Goal: Task Accomplishment & Management: Use online tool/utility

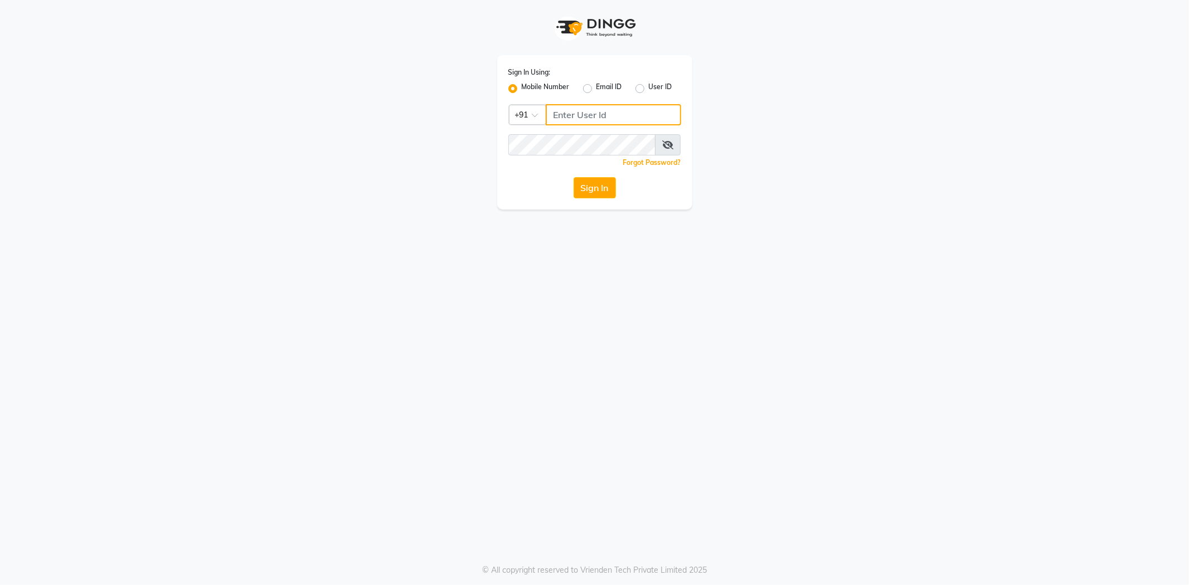
click at [561, 110] on input "Username" at bounding box center [613, 114] width 135 height 21
drag, startPoint x: 610, startPoint y: 109, endPoint x: 525, endPoint y: 106, distance: 84.8
click at [525, 106] on div "Country Code × [PHONE_NUMBER]" at bounding box center [594, 114] width 173 height 21
type input "8976836734"
click at [573, 177] on button "Sign In" at bounding box center [594, 187] width 42 height 21
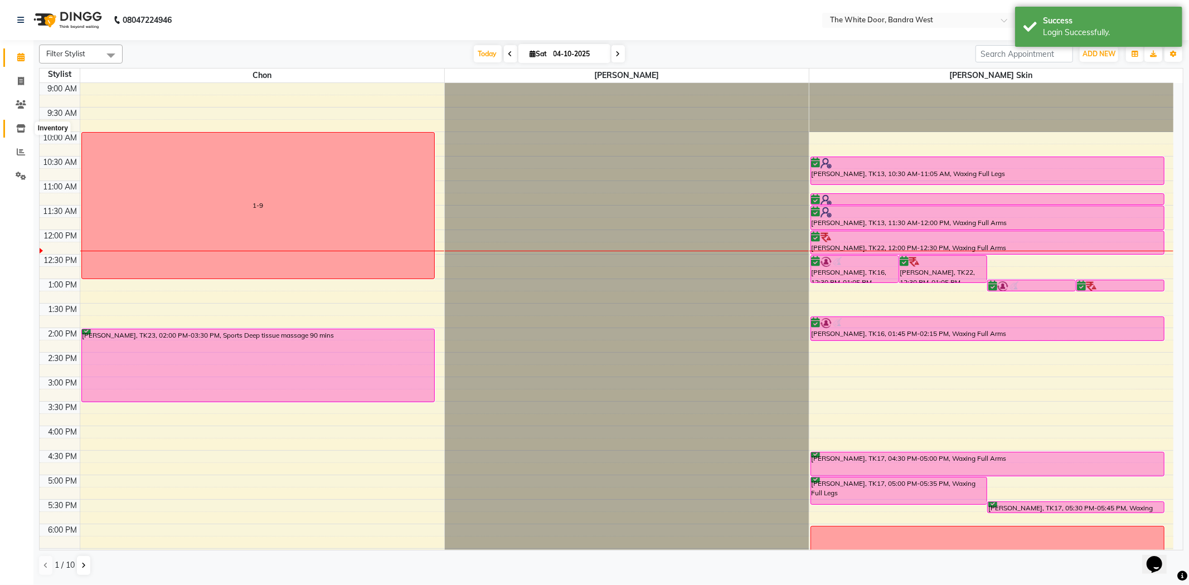
drag, startPoint x: 16, startPoint y: 130, endPoint x: 65, endPoint y: 126, distance: 49.2
click at [16, 130] on icon at bounding box center [20, 128] width 9 height 8
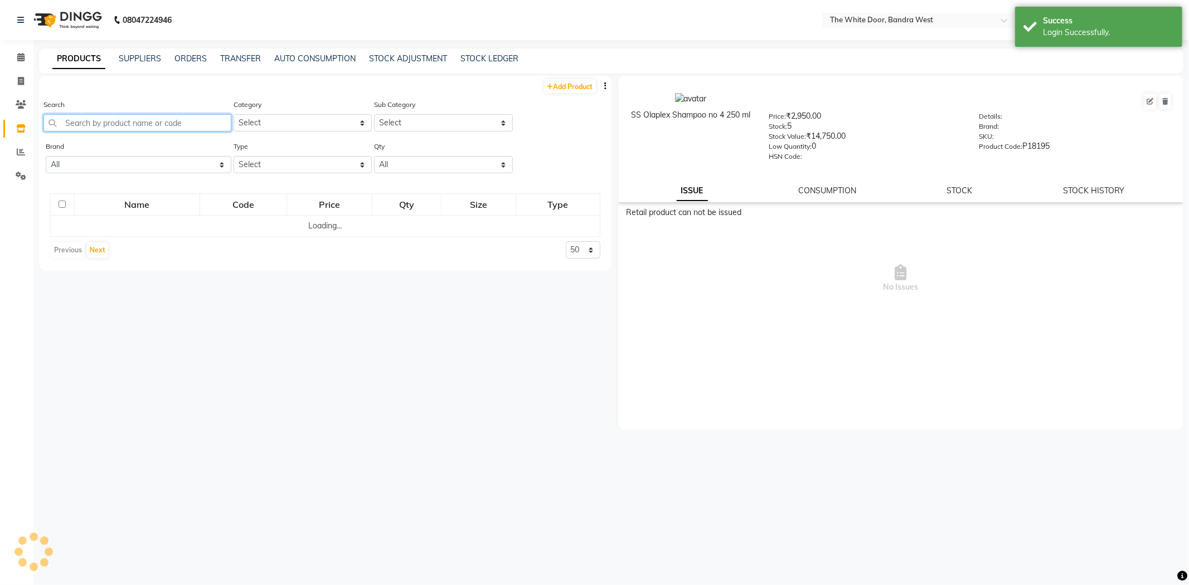
click at [99, 120] on input "text" at bounding box center [137, 122] width 188 height 17
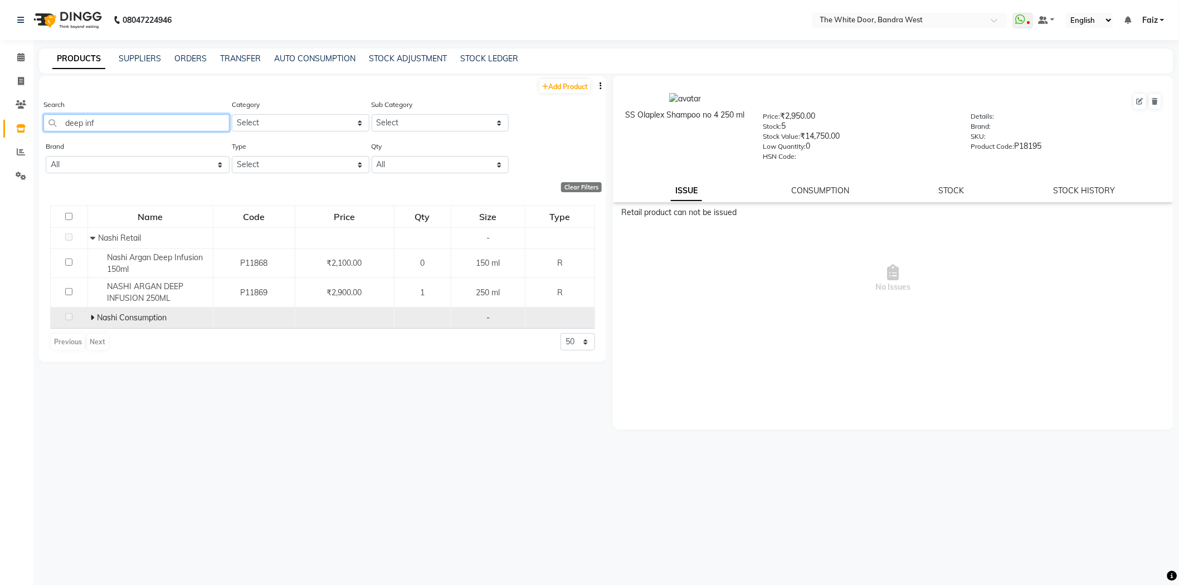
type input "deep inf"
click at [94, 315] on span at bounding box center [94, 318] width 7 height 10
